Goal: Information Seeking & Learning: Learn about a topic

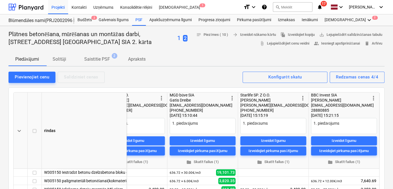
click at [322, 8] on icon "notifications" at bounding box center [320, 7] width 6 height 7
click at [34, 5] on div at bounding box center [25, 7] width 35 height 14
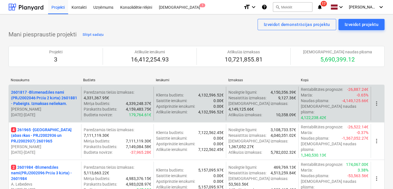
scroll to position [34, 0]
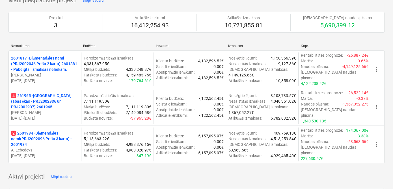
click at [39, 93] on p "4 261965 - [GEOGRAPHIC_DATA] (abas ēkas - PRJ2002936 un PRJ2002937) 2601965" at bounding box center [45, 101] width 68 height 17
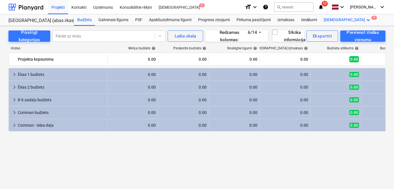
click at [366, 18] on icon "keyboard_arrow_down" at bounding box center [369, 20] width 7 height 7
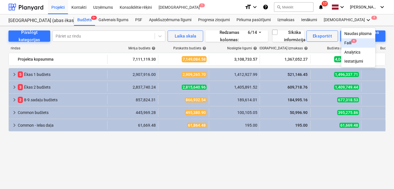
click at [345, 43] on div "Faili 4" at bounding box center [358, 43] width 27 height 5
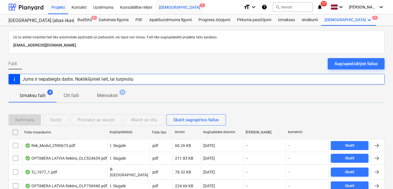
click at [167, 8] on div "[DEMOGRAPHIC_DATA] 1" at bounding box center [179, 7] width 48 height 14
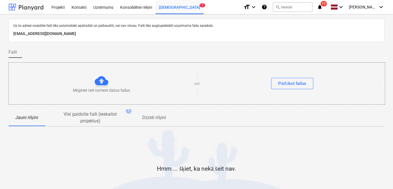
click at [38, 9] on div at bounding box center [25, 7] width 35 height 14
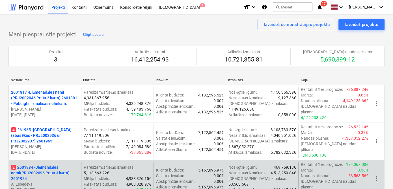
click at [49, 165] on p "2 2601984 - Blūmendāles nami(PRJ2002096 Prūšu 3 kārta) - 2601984" at bounding box center [45, 173] width 68 height 17
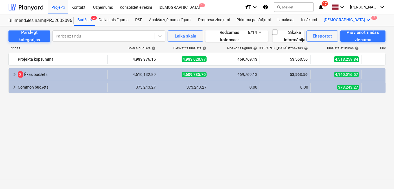
click at [366, 21] on icon "keyboard_arrow_down" at bounding box center [369, 20] width 7 height 7
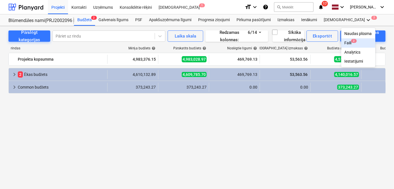
click at [351, 39] on span "2" at bounding box center [354, 41] width 6 height 4
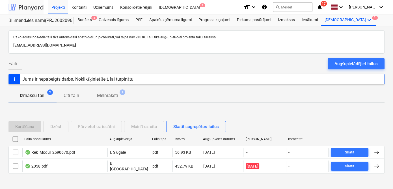
click at [40, 3] on div at bounding box center [25, 7] width 35 height 14
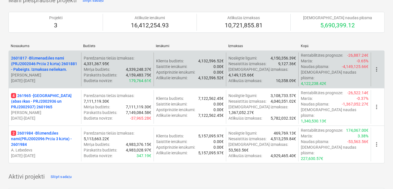
scroll to position [68, 0]
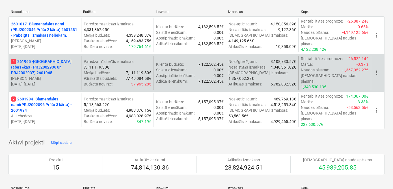
click at [44, 59] on p "4 261965 - [GEOGRAPHIC_DATA] (abas ēkas - PRJ2002936 un PRJ2002937) 2601965" at bounding box center [45, 67] width 68 height 17
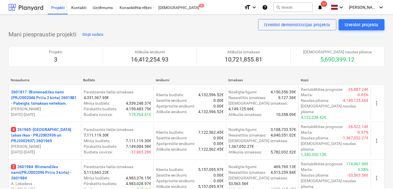
scroll to position [68, 0]
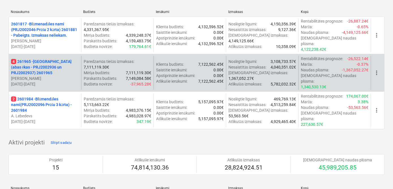
click at [36, 59] on p "4 261965 - [GEOGRAPHIC_DATA] (abas ēkas - PRJ2002936 un PRJ2002937) 2601965" at bounding box center [45, 67] width 68 height 17
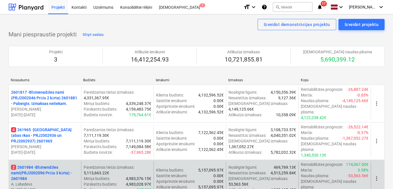
click at [42, 165] on p "2 2601984 - Blūmendāles nami(PRJ2002096 Prūšu 3 kārta) - 2601984" at bounding box center [45, 173] width 68 height 17
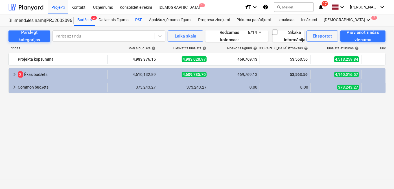
click at [140, 20] on div "PSF" at bounding box center [139, 19] width 14 height 11
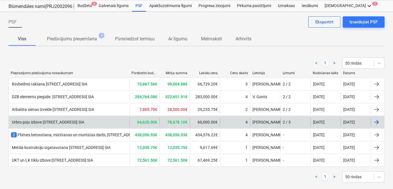
scroll to position [22, 0]
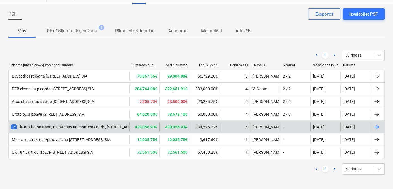
click at [86, 125] on div "2 Plātnes betonēšana, mūrēšanas un montāžas darbi, [STREET_ADDRESS] [GEOGRAPHIC…" at bounding box center [106, 127] width 190 height 6
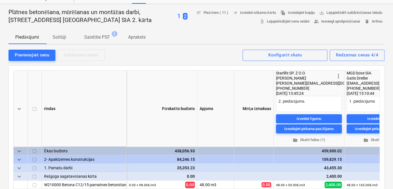
click at [139, 33] on span "Apraksts" at bounding box center [136, 37] width 31 height 10
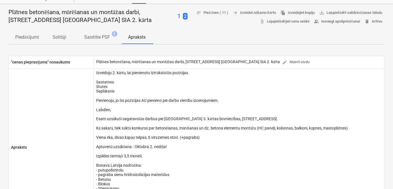
click at [32, 35] on p "Piedāvājumi" at bounding box center [27, 37] width 24 height 7
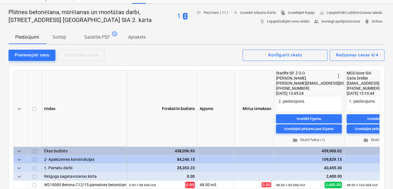
click at [177, 17] on div "1 2" at bounding box center [182, 16] width 10 height 8
click at [177, 16] on p "1" at bounding box center [178, 16] width 3 height 8
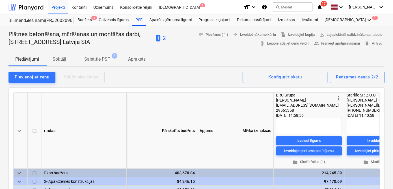
click at [166, 37] on p "2" at bounding box center [163, 38] width 3 height 8
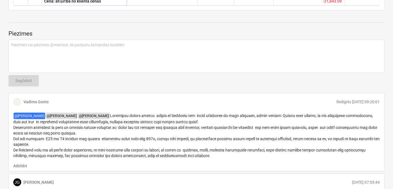
scroll to position [205, 0]
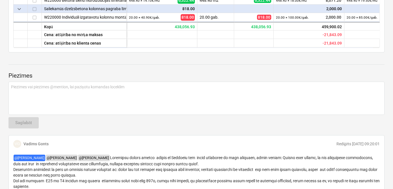
type textarea "x"
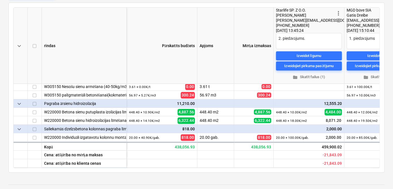
scroll to position [0, 0]
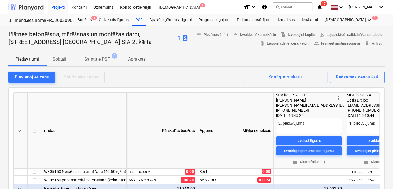
click at [28, 6] on div at bounding box center [25, 7] width 35 height 14
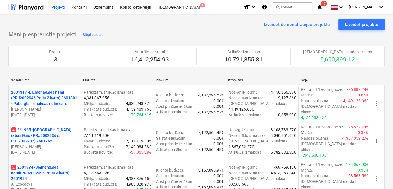
click at [321, 6] on icon "notifications" at bounding box center [320, 7] width 6 height 7
